Goal: Transaction & Acquisition: Purchase product/service

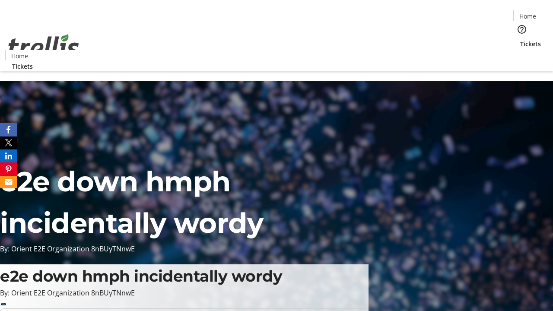
click at [520, 39] on span "Tickets" at bounding box center [530, 43] width 21 height 9
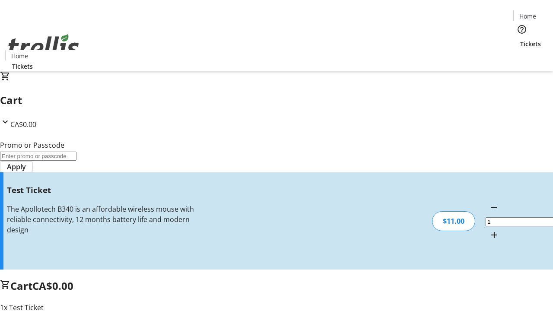
type input "UNLOCK"
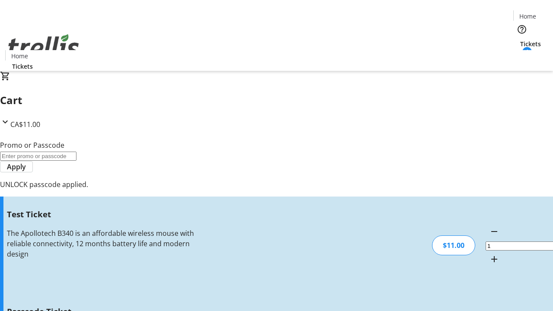
type input "5"
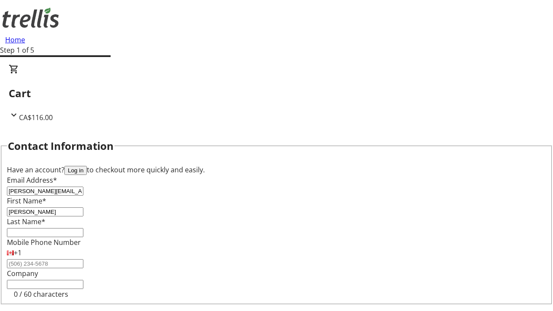
type input "[PERSON_NAME]"
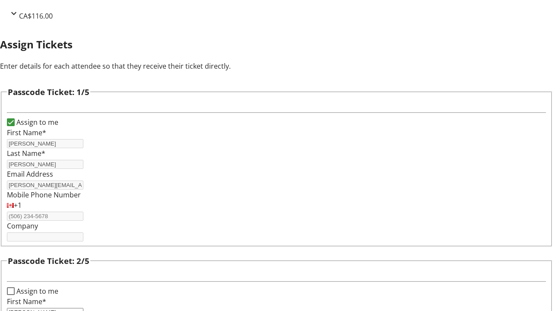
type input "[PERSON_NAME]"
type input "Lubowitz"
type input "[PERSON_NAME]"
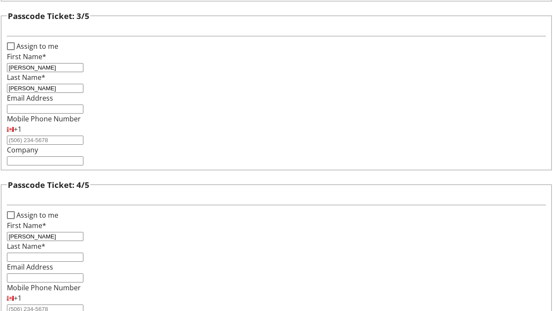
type input "[PERSON_NAME]"
checkbox input "true"
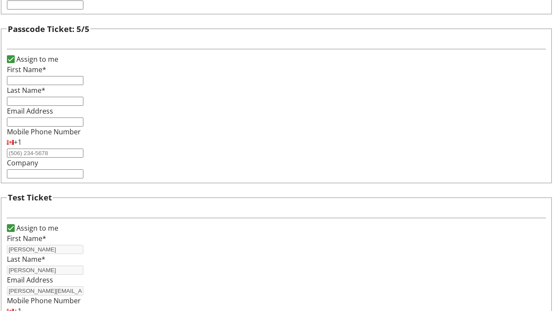
type input "[PERSON_NAME]"
type input "[PERSON_NAME][EMAIL_ADDRESS][DOMAIN_NAME]"
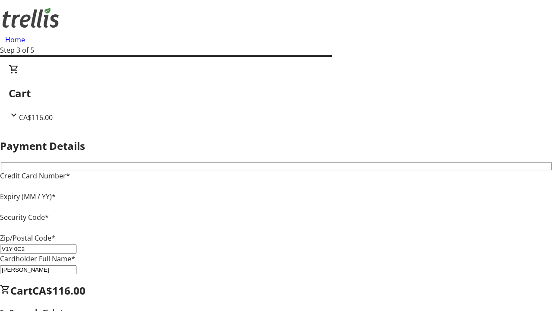
type input "V1Y 0C2"
